Goal: Find specific page/section: Find specific page/section

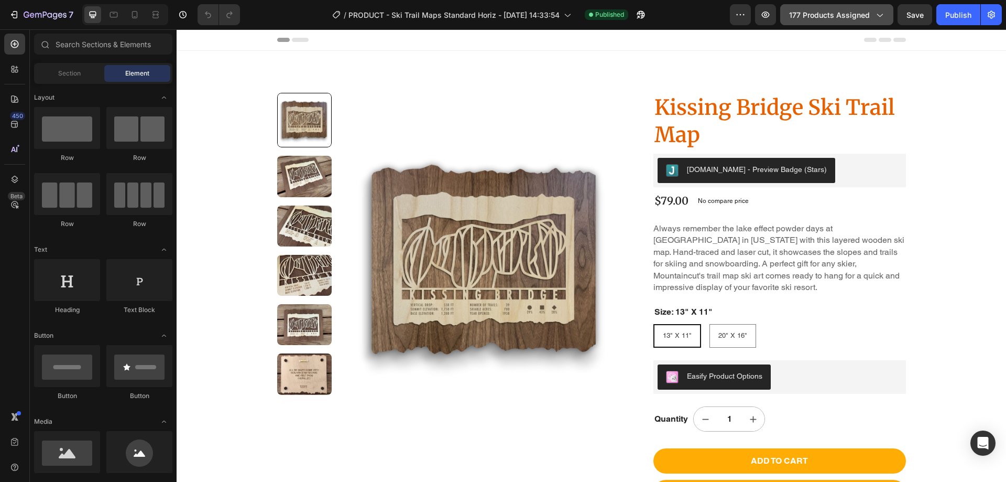
click at [875, 16] on icon "button" at bounding box center [879, 14] width 10 height 10
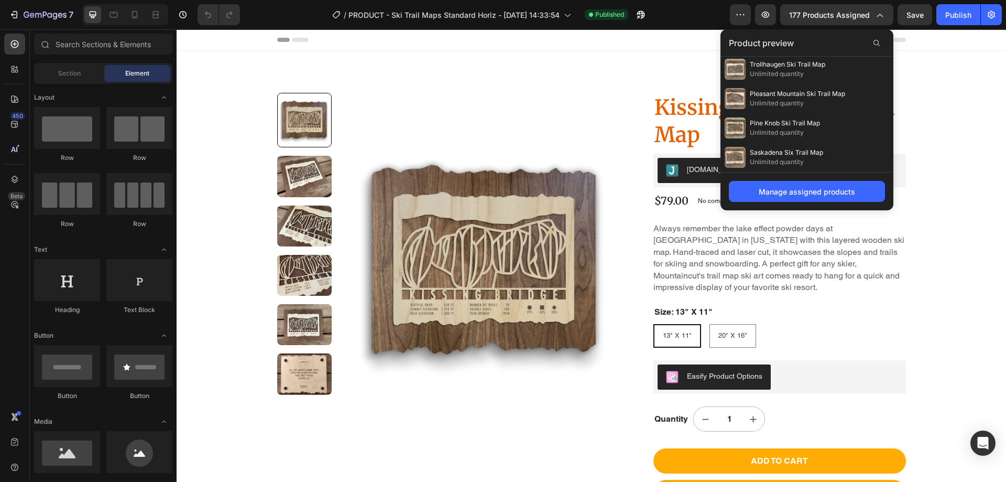
scroll to position [763, 0]
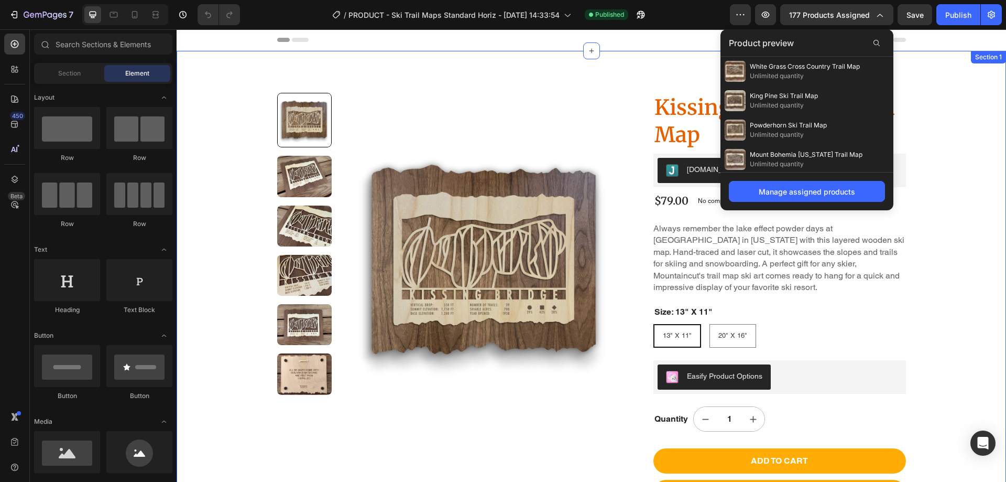
click at [974, 192] on div "Product Images Kissing Bridge Ski Trail Map Product Title Judge.me - Preview Ba…" at bounding box center [591, 327] width 829 height 552
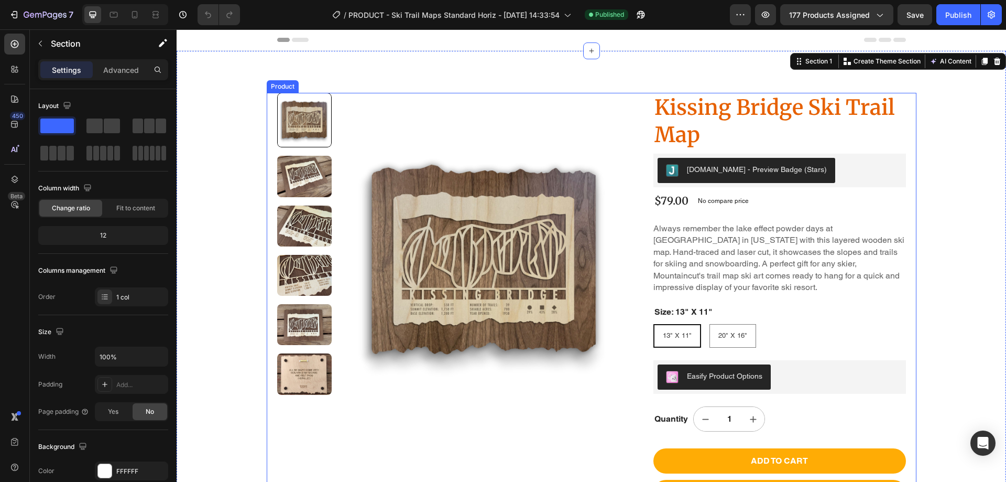
click at [267, 144] on div "Product Images Kissing Bridge Ski Trail Map Product Title Judge.me - Preview Ba…" at bounding box center [592, 299] width 650 height 412
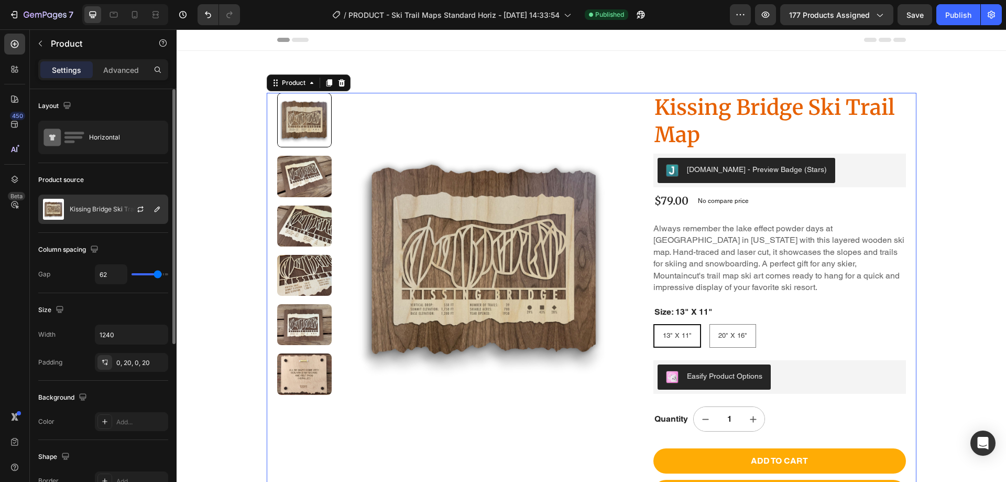
click at [88, 204] on div "Kissing Bridge Ski Trail Map" at bounding box center [103, 208] width 130 height 29
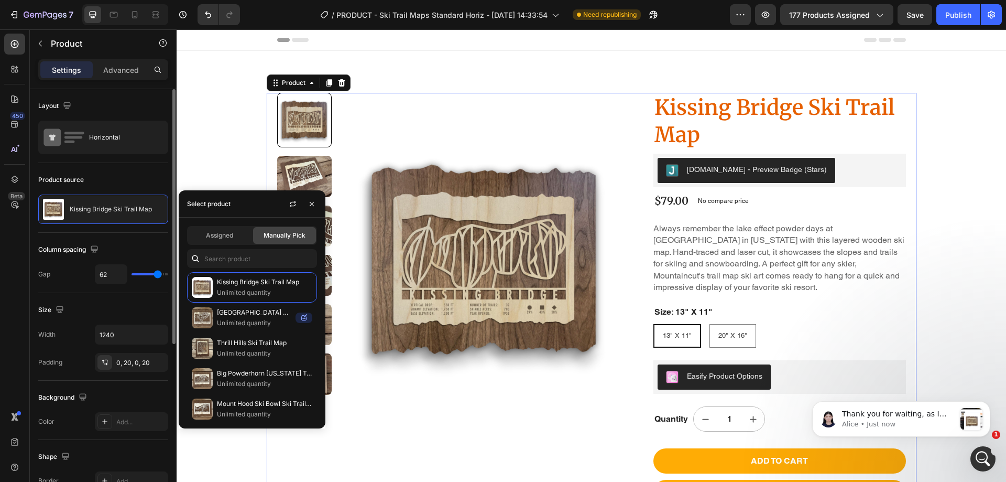
scroll to position [0, 0]
